Goal: Task Accomplishment & Management: Manage account settings

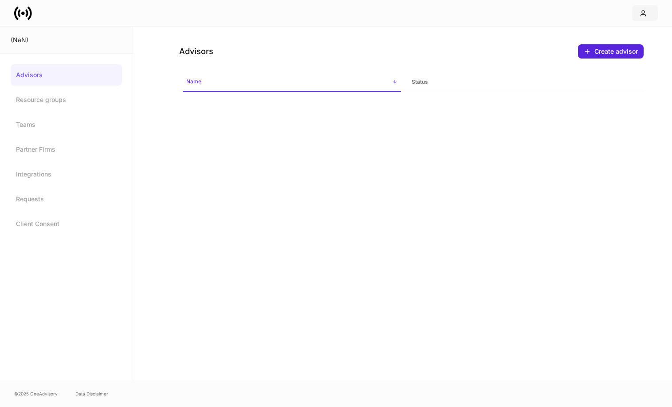
click at [642, 12] on icon "button" at bounding box center [643, 13] width 7 height 7
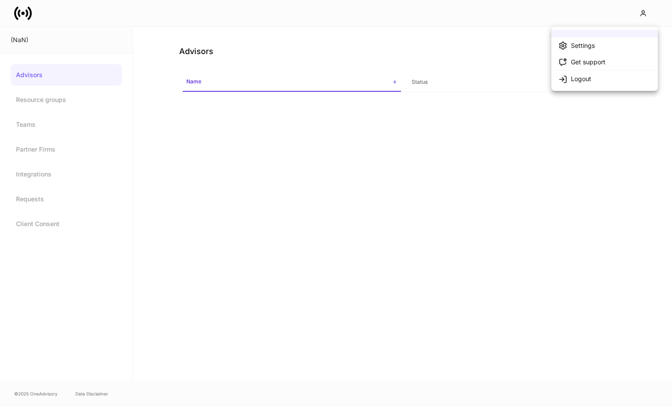
drag, startPoint x: 498, startPoint y: 60, endPoint x: 444, endPoint y: 56, distance: 53.4
click at [498, 60] on div at bounding box center [336, 203] width 672 height 407
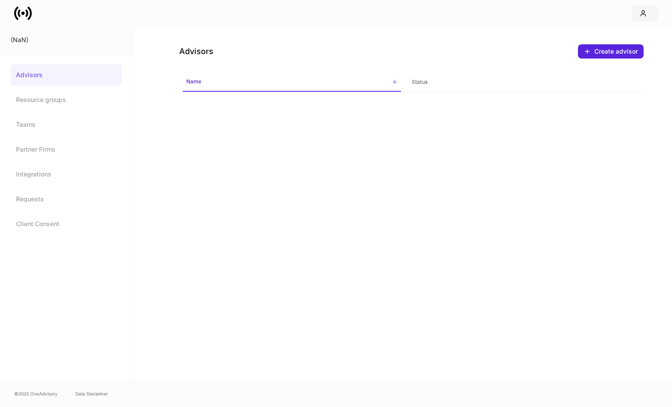
click at [656, 9] on button "button" at bounding box center [645, 13] width 26 height 16
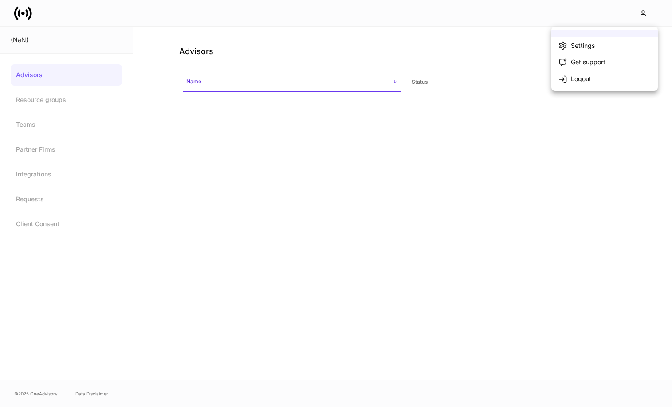
click at [605, 80] on li "Logout" at bounding box center [604, 78] width 106 height 17
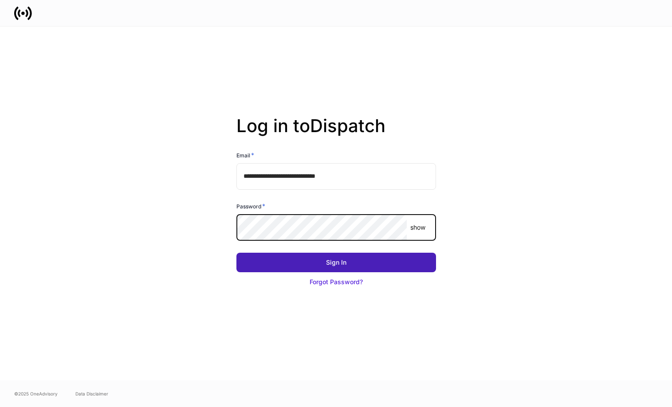
click at [397, 262] on button "Sign In" at bounding box center [336, 263] width 200 height 20
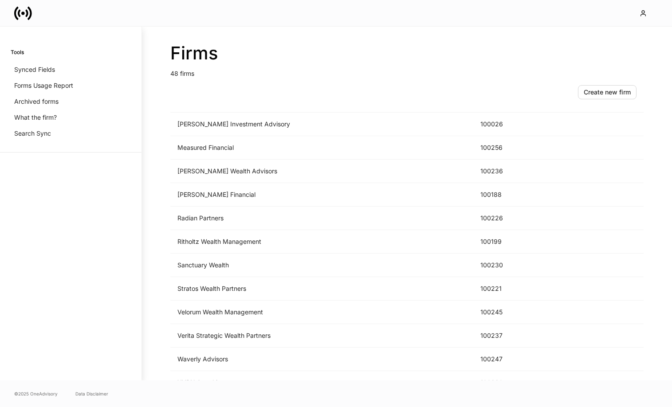
scroll to position [886, 0]
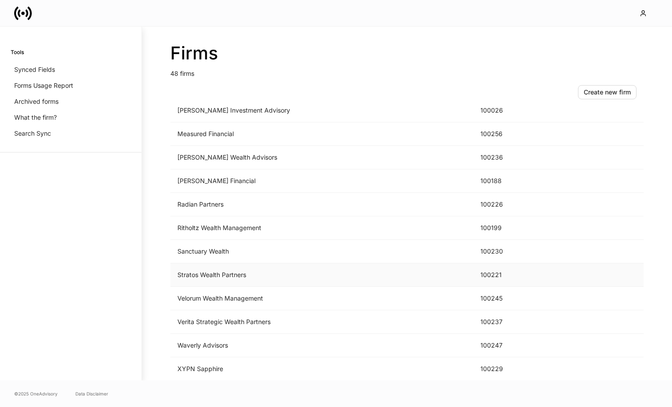
click at [247, 276] on td "Stratos Wealth Partners" at bounding box center [321, 275] width 303 height 24
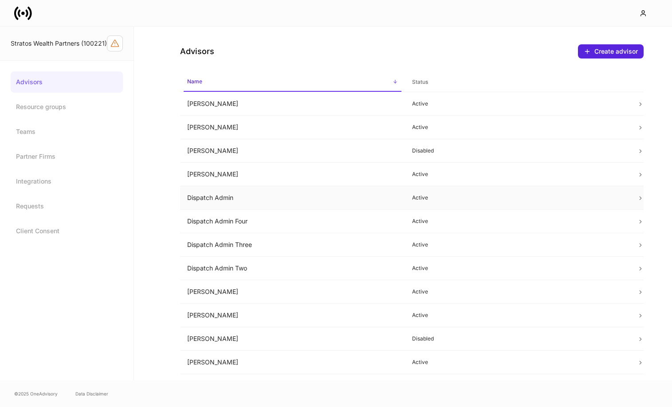
click at [280, 200] on td "Dispatch Admin" at bounding box center [292, 198] width 225 height 24
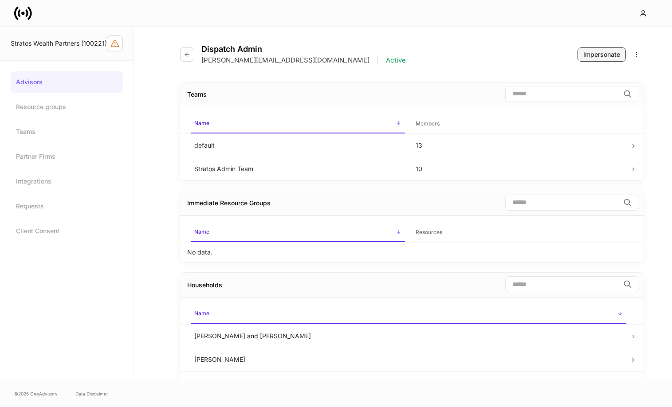
click at [600, 51] on div "Impersonate" at bounding box center [601, 54] width 37 height 9
